Goal: Subscribe to service/newsletter

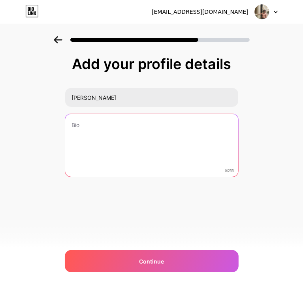
click at [85, 125] on textarea at bounding box center [151, 146] width 173 height 64
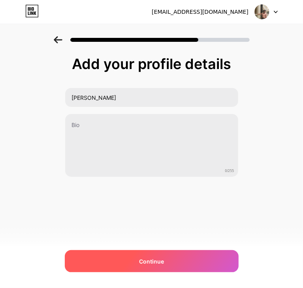
click at [152, 262] on span "Continue" at bounding box center [151, 262] width 25 height 8
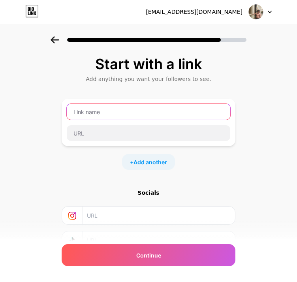
click at [123, 109] on input "text" at bounding box center [149, 112] width 164 height 16
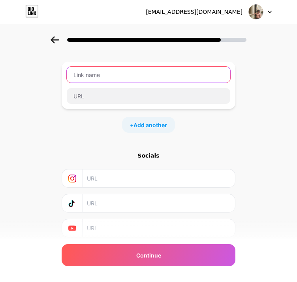
scroll to position [62, 0]
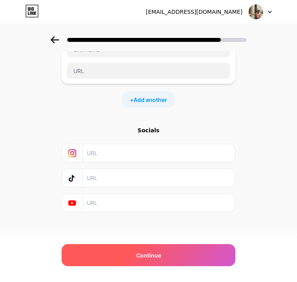
click at [144, 250] on div "Continue" at bounding box center [149, 255] width 174 height 22
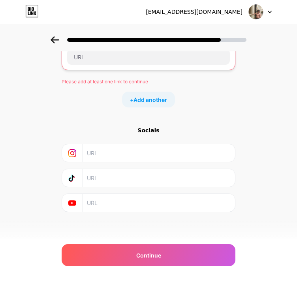
scroll to position [0, 0]
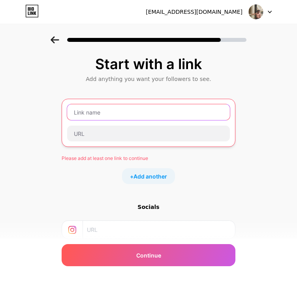
click at [101, 115] on input "text" at bounding box center [148, 112] width 163 height 16
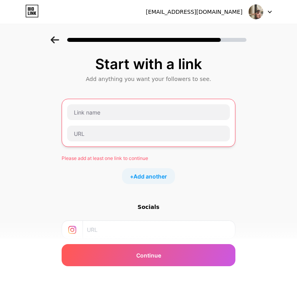
drag, startPoint x: 102, startPoint y: 62, endPoint x: 200, endPoint y: 54, distance: 98.3
click at [200, 54] on div "Start with a link Add anything you want your followers to see. Please add at le…" at bounding box center [148, 182] width 297 height 292
click at [104, 77] on div "Add anything you want your followers to see." at bounding box center [149, 79] width 166 height 8
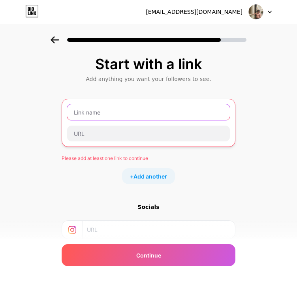
click at [109, 111] on input "text" at bounding box center [148, 112] width 163 height 16
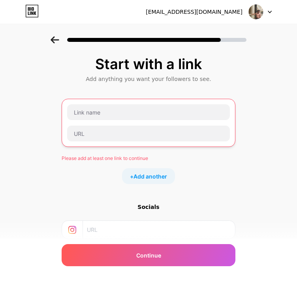
drag, startPoint x: 98, startPoint y: 63, endPoint x: 213, endPoint y: 64, distance: 115.3
click at [213, 64] on div "Start with a link" at bounding box center [149, 64] width 166 height 16
drag, startPoint x: 102, startPoint y: 65, endPoint x: 212, endPoint y: 67, distance: 109.4
click at [212, 67] on div "Start with a link" at bounding box center [149, 64] width 166 height 16
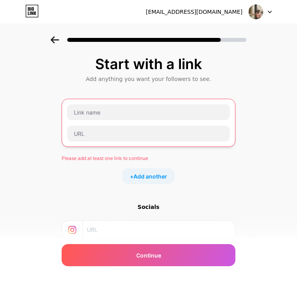
click at [212, 67] on div "Start with a link" at bounding box center [149, 64] width 166 height 16
drag, startPoint x: 103, startPoint y: 65, endPoint x: 205, endPoint y: 65, distance: 102.3
click at [205, 65] on div "Start with a link" at bounding box center [149, 64] width 166 height 16
drag, startPoint x: 98, startPoint y: 62, endPoint x: 213, endPoint y: 54, distance: 115.2
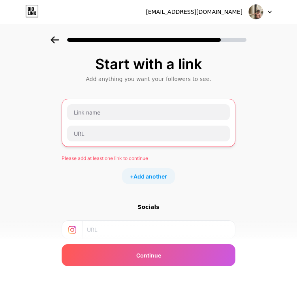
click at [213, 54] on div "Start with a link Add anything you want your followers to see. Please add at le…" at bounding box center [148, 182] width 297 height 292
drag, startPoint x: 101, startPoint y: 65, endPoint x: 204, endPoint y: 68, distance: 102.8
click at [204, 68] on div "Start with a link" at bounding box center [149, 64] width 166 height 16
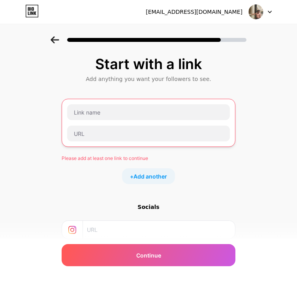
click at [204, 68] on div "Start with a link" at bounding box center [149, 64] width 166 height 16
drag, startPoint x: 101, startPoint y: 65, endPoint x: 212, endPoint y: 67, distance: 110.6
click at [212, 67] on div "Start with a link" at bounding box center [149, 64] width 166 height 16
click at [151, 86] on div "Start with a link Add anything you want your followers to see. Please add at le…" at bounding box center [149, 172] width 174 height 233
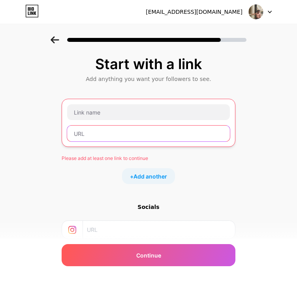
click at [129, 130] on input "text" at bounding box center [148, 134] width 163 height 16
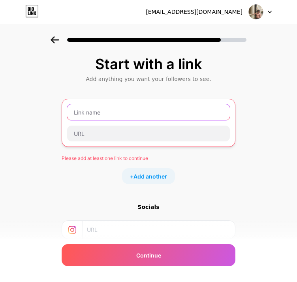
click at [138, 116] on input "text" at bounding box center [148, 112] width 163 height 16
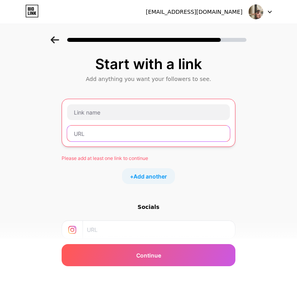
click at [138, 132] on input "text" at bounding box center [148, 134] width 163 height 16
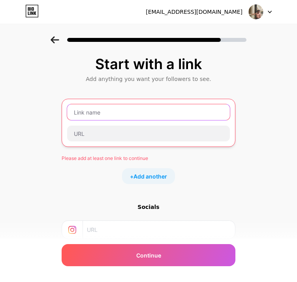
click at [141, 119] on input "text" at bounding box center [148, 112] width 163 height 16
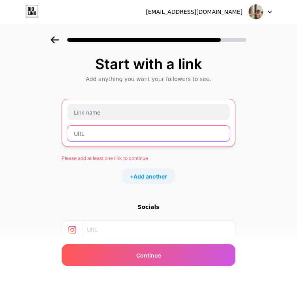
click at [141, 137] on input "text" at bounding box center [148, 134] width 163 height 16
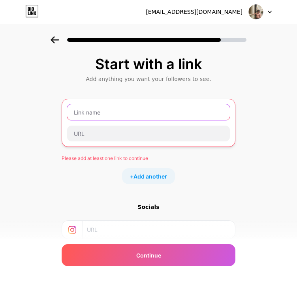
click at [150, 114] on input "text" at bounding box center [148, 112] width 163 height 16
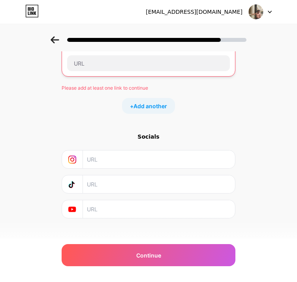
scroll to position [77, 0]
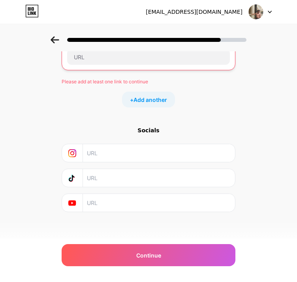
click at [105, 158] on input "text" at bounding box center [158, 153] width 143 height 18
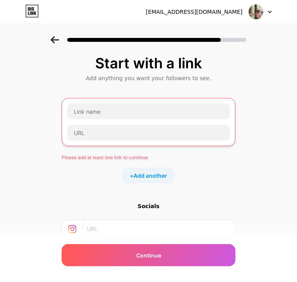
scroll to position [0, 0]
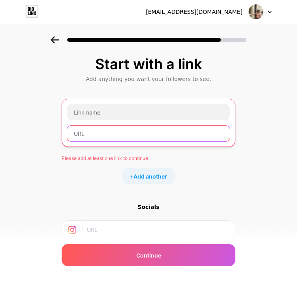
click at [96, 132] on input "text" at bounding box center [148, 134] width 163 height 16
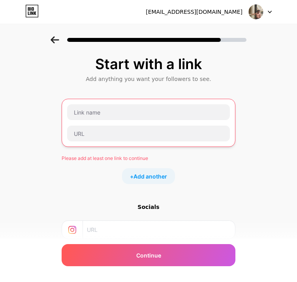
click at [101, 121] on div at bounding box center [149, 123] width 164 height 38
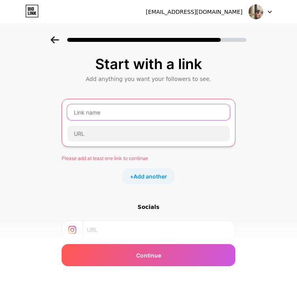
click at [105, 113] on input "text" at bounding box center [148, 112] width 163 height 16
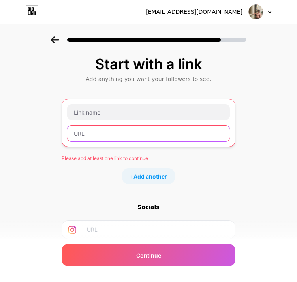
click at [106, 128] on input "text" at bounding box center [148, 134] width 163 height 16
click at [205, 139] on input "text" at bounding box center [148, 134] width 163 height 16
paste input "[URL][DOMAIN_NAME]"
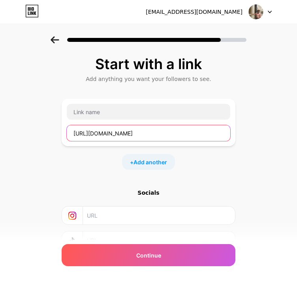
scroll to position [0, 28]
type input "[URL][DOMAIN_NAME]"
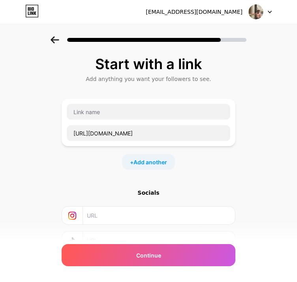
scroll to position [0, 0]
click at [182, 120] on div "[URL][DOMAIN_NAME]" at bounding box center [148, 122] width 164 height 38
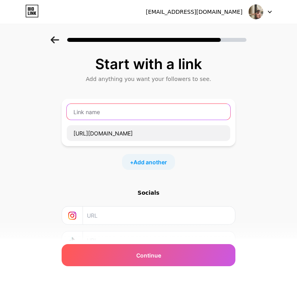
click at [185, 115] on input "text" at bounding box center [149, 112] width 164 height 16
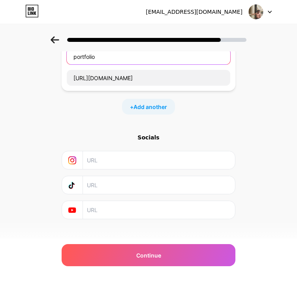
scroll to position [62, 0]
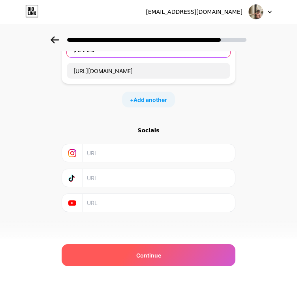
type input "portfolio"
click at [153, 255] on span "Continue" at bounding box center [148, 255] width 25 height 8
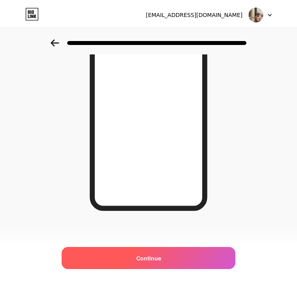
scroll to position [0, 0]
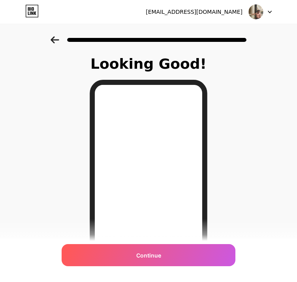
click at [54, 39] on icon at bounding box center [55, 39] width 9 height 7
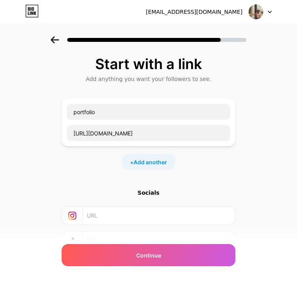
click at [55, 39] on icon at bounding box center [55, 39] width 8 height 7
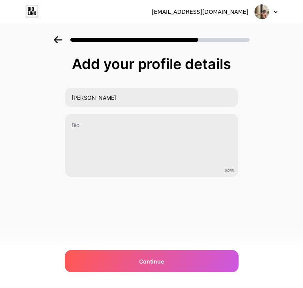
click at [55, 39] on icon at bounding box center [58, 39] width 8 height 7
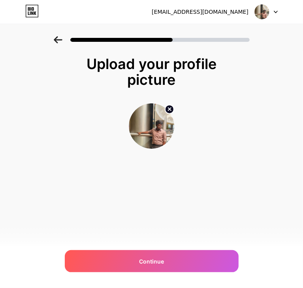
click at [151, 116] on img at bounding box center [151, 125] width 45 height 45
click at [171, 108] on icon at bounding box center [169, 109] width 3 height 3
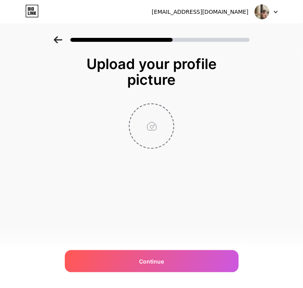
click at [152, 122] on input "file" at bounding box center [152, 126] width 44 height 44
type input "C:\fakepath\Gemini_Generated_Image_ocd5ltocd5ltocd5.png"
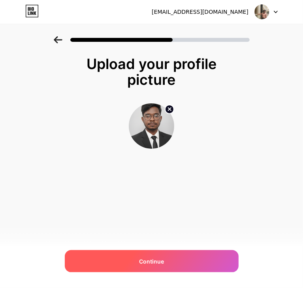
click at [156, 260] on span "Continue" at bounding box center [151, 262] width 25 height 8
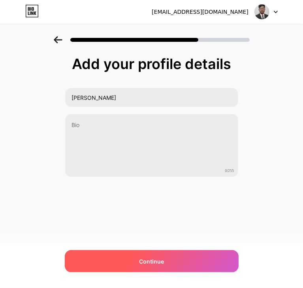
click at [172, 251] on div "Continue" at bounding box center [152, 261] width 174 height 22
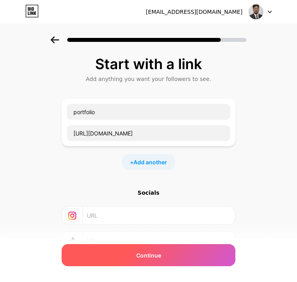
click at [159, 248] on div "Continue" at bounding box center [149, 255] width 174 height 22
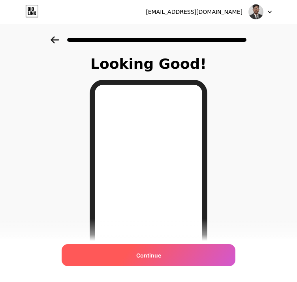
click at [158, 256] on span "Continue" at bounding box center [148, 255] width 25 height 8
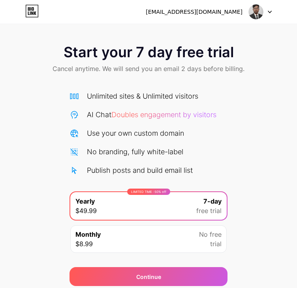
scroll to position [29, 0]
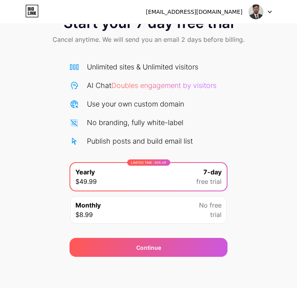
click at [158, 207] on div "Monthly $8.99 No free trial" at bounding box center [148, 210] width 156 height 28
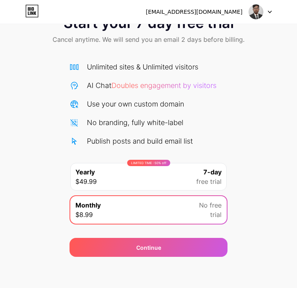
click at [174, 167] on div "LIMITED TIME : 50% off Yearly $49.99 7-day free trial" at bounding box center [148, 177] width 156 height 28
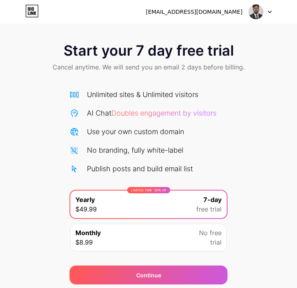
scroll to position [0, 0]
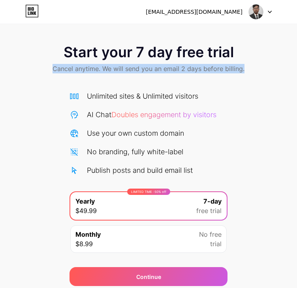
drag, startPoint x: 54, startPoint y: 69, endPoint x: 243, endPoint y: 82, distance: 189.2
click at [243, 82] on div "Start your 7 day free trial Cancel anytime. We will send you an email 2 days be…" at bounding box center [148, 59] width 297 height 47
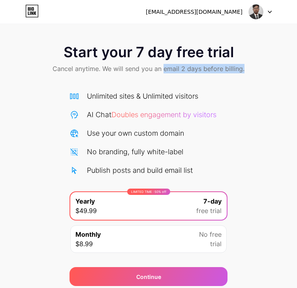
drag, startPoint x: 164, startPoint y: 71, endPoint x: 250, endPoint y: 81, distance: 85.9
click at [250, 81] on div "Start your 7 day free trial Cancel anytime. We will send you an email 2 days be…" at bounding box center [148, 59] width 297 height 47
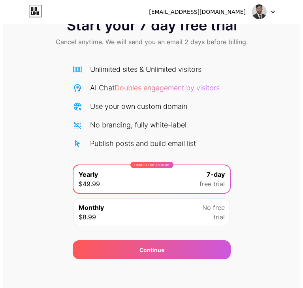
scroll to position [29, 0]
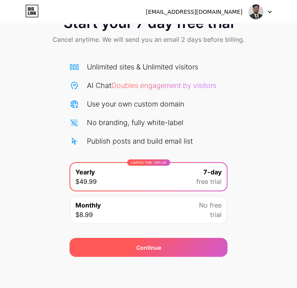
click at [198, 242] on div "Continue" at bounding box center [149, 247] width 158 height 19
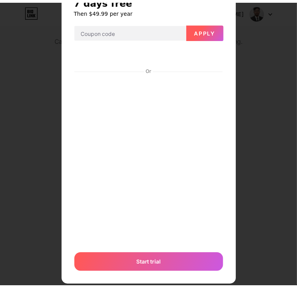
scroll to position [0, 0]
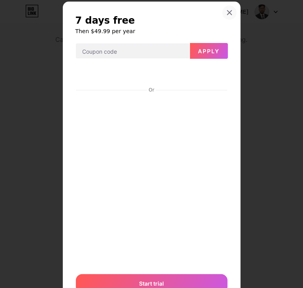
click at [229, 8] on div at bounding box center [229, 13] width 14 height 14
